Goal: Find specific fact: Find specific fact

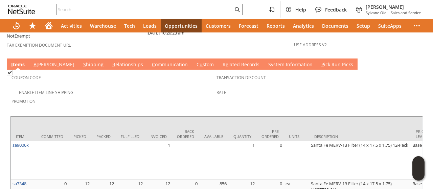
scroll to position [541, 0]
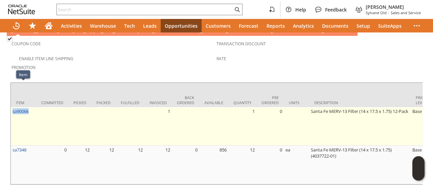
drag, startPoint x: 32, startPoint y: 86, endPoint x: 12, endPoint y: 94, distance: 21.2
click at [12, 107] on td "sa9006k" at bounding box center [23, 126] width 25 height 39
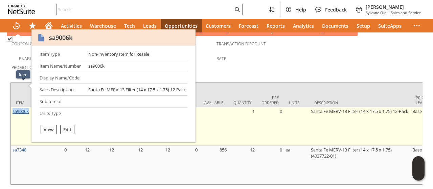
copy link "sa9006k"
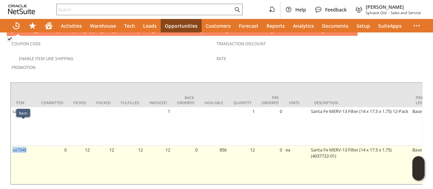
drag, startPoint x: 29, startPoint y: 124, endPoint x: 12, endPoint y: 129, distance: 18.2
click at [12, 146] on td "sa7348" at bounding box center [23, 165] width 25 height 39
copy link "sa7348"
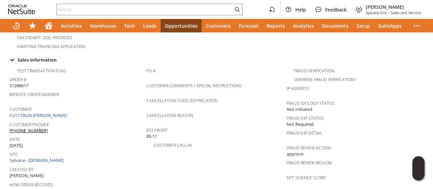
scroll to position [474, 0]
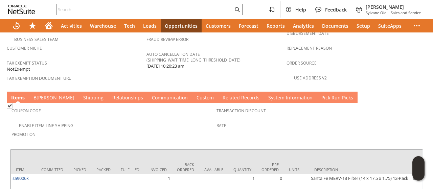
click at [150, 94] on link "C ommunication" at bounding box center [169, 97] width 39 height 7
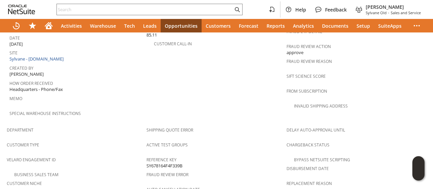
scroll to position [271, 0]
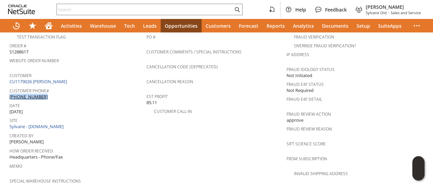
drag, startPoint x: 52, startPoint y: 78, endPoint x: 52, endPoint y: 85, distance: 6.8
click at [52, 86] on div "Customer Phone# [PHONE_NUMBER]" at bounding box center [76, 93] width 134 height 14
copy div "[PHONE_NUMBER]"
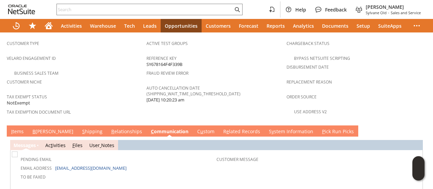
click at [43, 128] on link "B [PERSON_NAME]" at bounding box center [53, 131] width 44 height 7
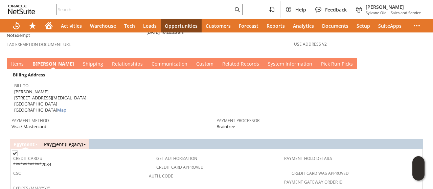
click at [81, 61] on link "S hipping" at bounding box center [93, 64] width 24 height 7
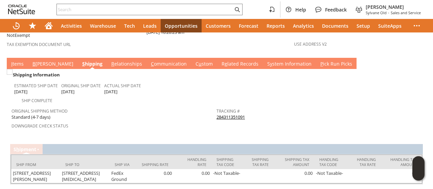
scroll to position [507, 0]
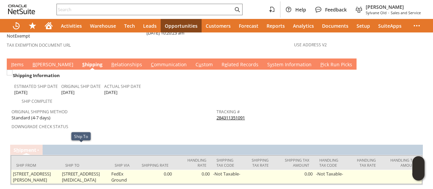
click at [63, 170] on td "[STREET_ADDRESS][MEDICAL_DATA]" at bounding box center [84, 177] width 49 height 14
drag, startPoint x: 63, startPoint y: 148, endPoint x: 88, endPoint y: 148, distance: 24.7
click at [88, 170] on td "[STREET_ADDRESS][MEDICAL_DATA]" at bounding box center [84, 177] width 49 height 14
copy td "[STREET_ADDRESS][MEDICAL_DATA]"
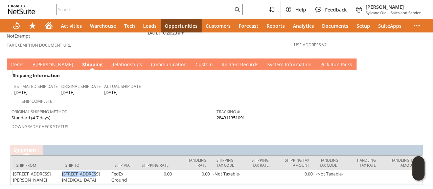
click at [18, 61] on link "I tems" at bounding box center [17, 64] width 16 height 7
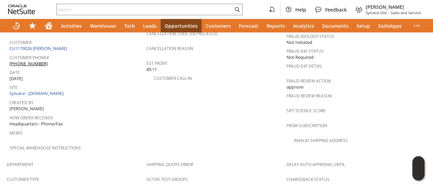
scroll to position [33, 0]
